Goal: Task Accomplishment & Management: Manage account settings

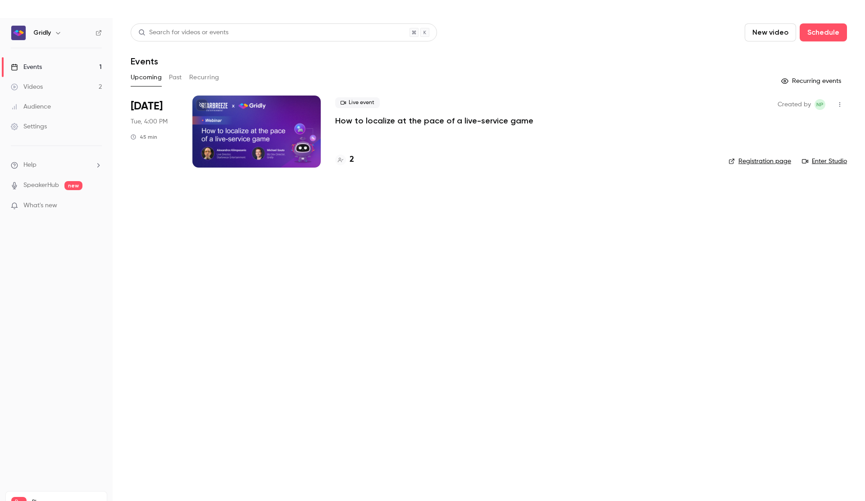
click at [389, 122] on p "How to localize at the pace of a live-service game" at bounding box center [434, 120] width 198 height 11
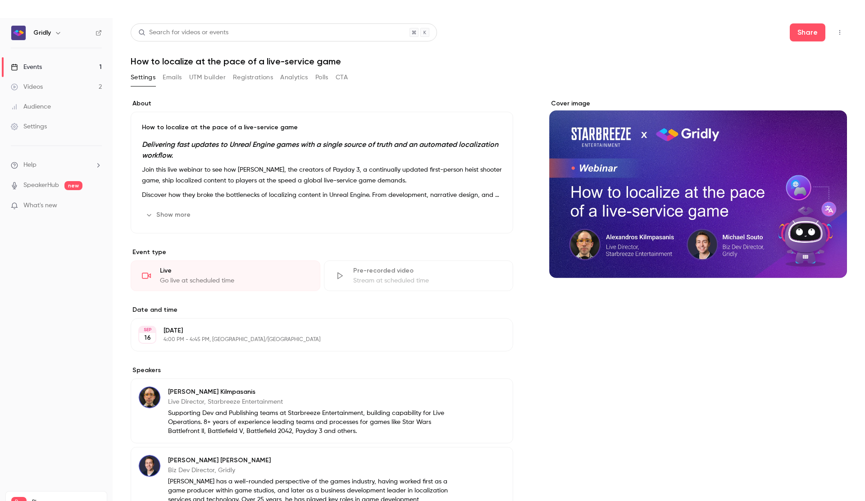
click at [163, 80] on button "Emails" at bounding box center [172, 77] width 19 height 14
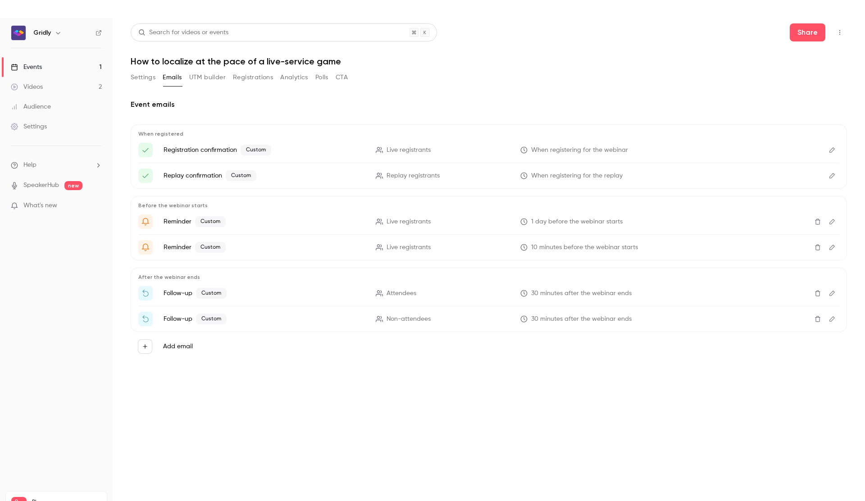
click at [259, 78] on button "Registrations" at bounding box center [253, 77] width 40 height 14
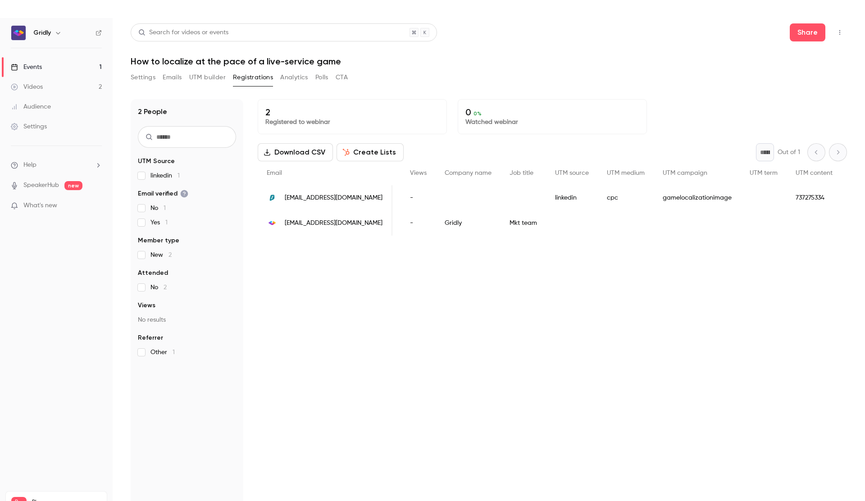
scroll to position [0, 292]
